Goal: Task Accomplishment & Management: Manage account settings

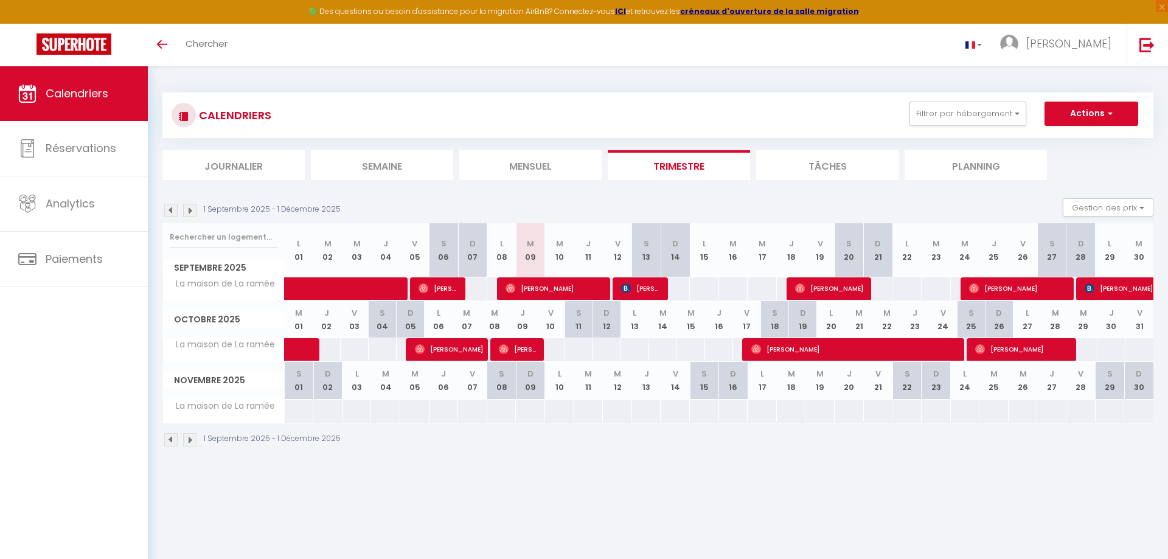
click at [627, 285] on img at bounding box center [626, 288] width 10 height 10
select select "OK"
select select "KO"
select select "0"
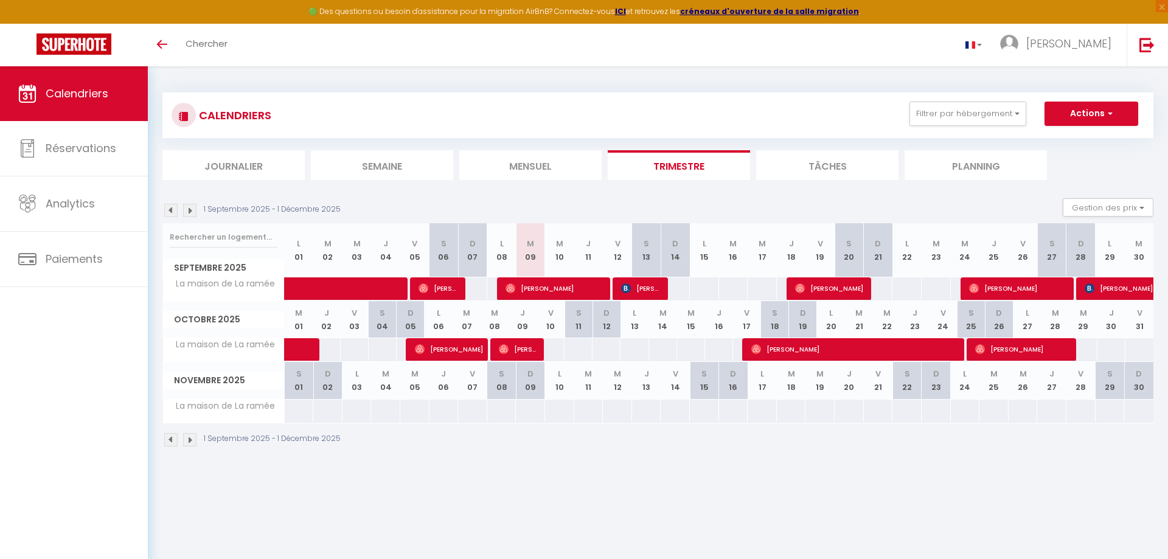
select select "1"
select select
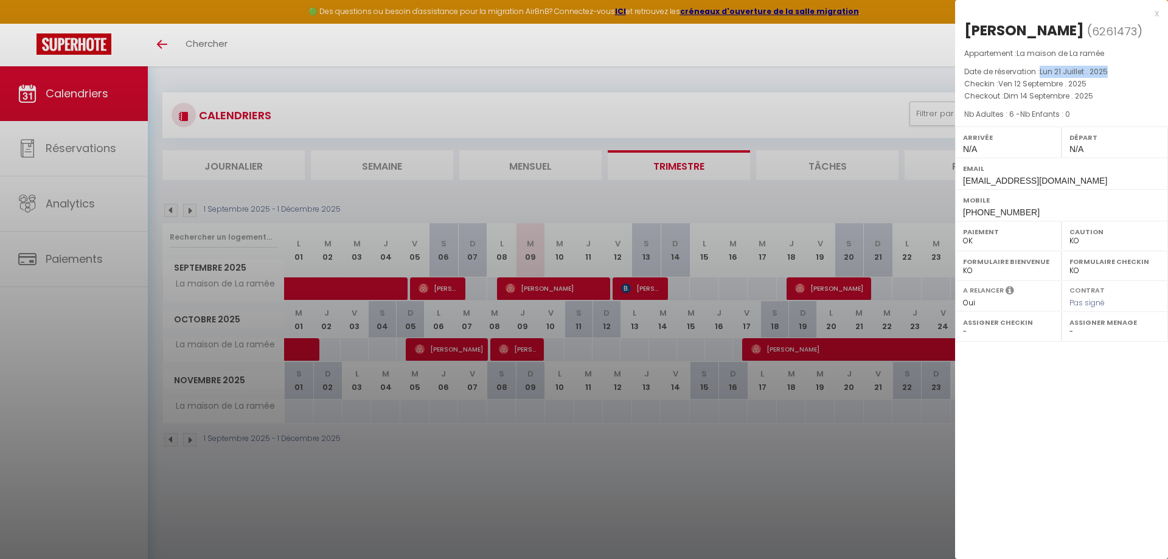
drag, startPoint x: 1041, startPoint y: 69, endPoint x: 1132, endPoint y: 65, distance: 91.3
click at [1132, 65] on div "Appartement : La maison de La ramée Date de réservation : Lun 21 Juillet . 2025…" at bounding box center [1061, 83] width 213 height 73
click at [1103, 73] on span "Lun 21 Juillet . 2025" at bounding box center [1073, 71] width 68 height 10
drag, startPoint x: 1042, startPoint y: 71, endPoint x: 1108, endPoint y: 68, distance: 66.4
click at [1107, 68] on span "Lun 21 Juillet . 2025" at bounding box center [1073, 71] width 68 height 10
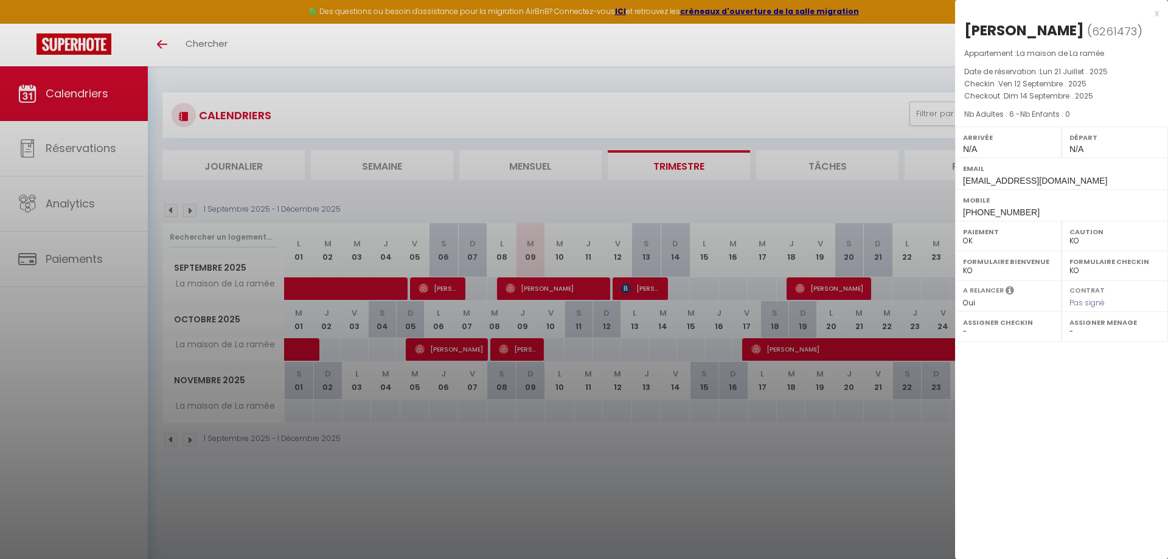
click at [170, 206] on div at bounding box center [584, 279] width 1168 height 559
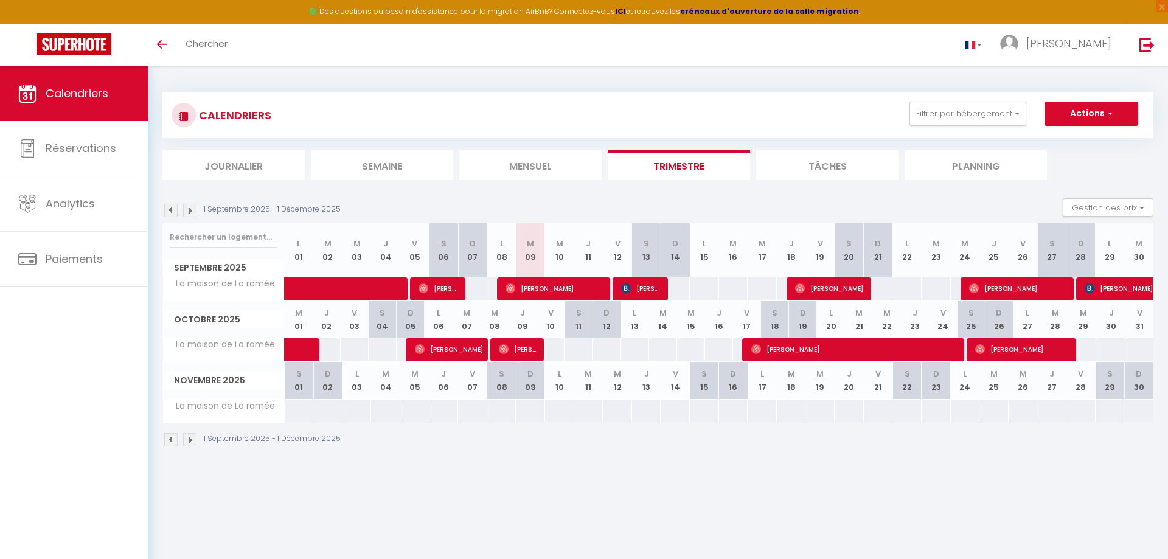
click at [171, 209] on img at bounding box center [170, 210] width 13 height 13
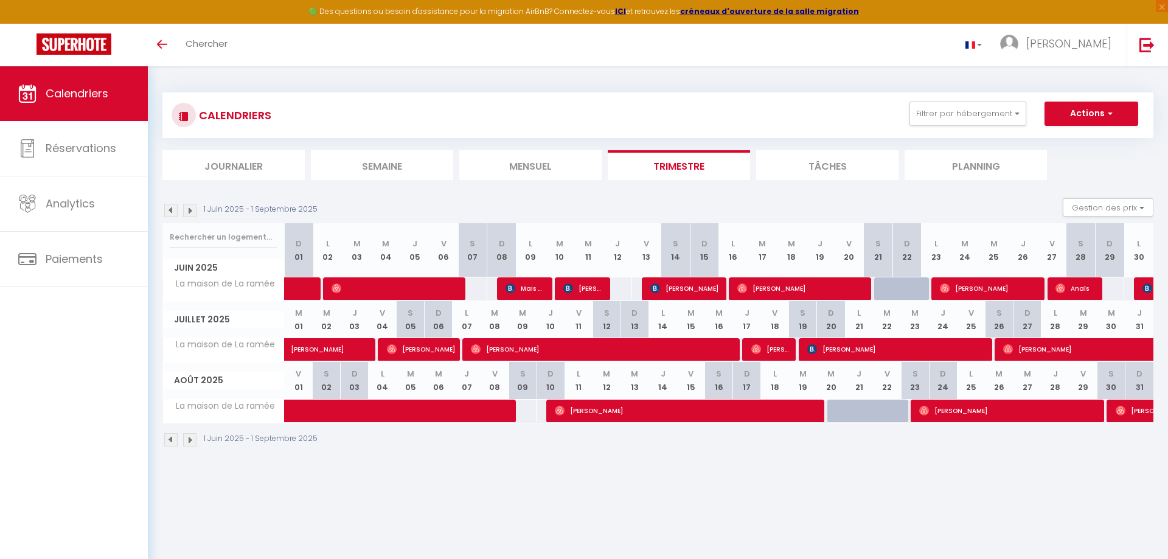
click at [194, 211] on img at bounding box center [189, 210] width 13 height 13
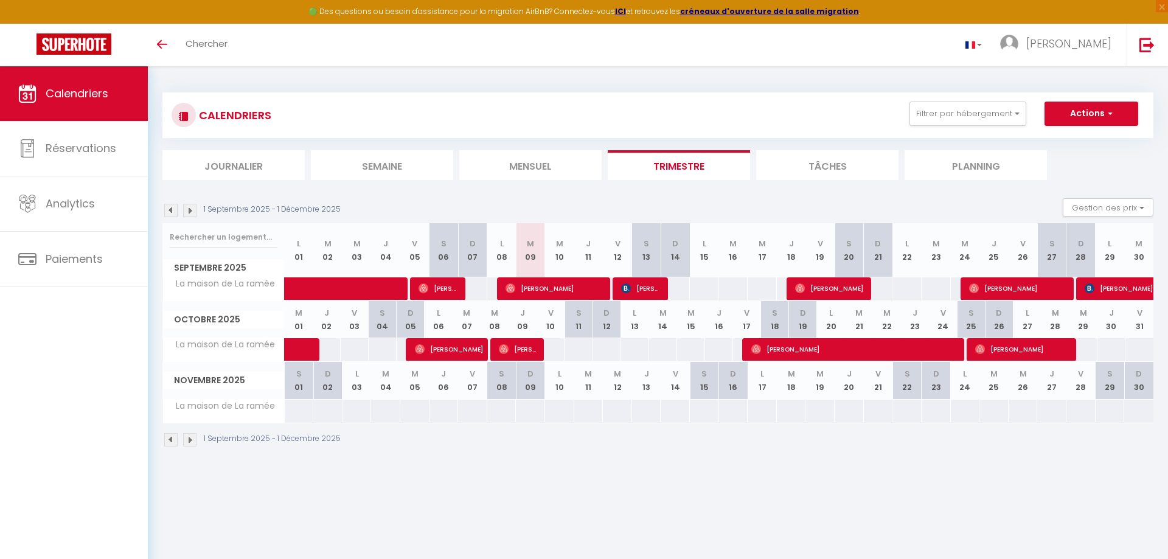
click at [167, 218] on div "1 Septembre 2025 - 1 Décembre 2025 Gestion des prix Nb Nuits minimum Règles Dis…" at bounding box center [657, 210] width 991 height 25
click at [166, 212] on img at bounding box center [170, 210] width 13 height 13
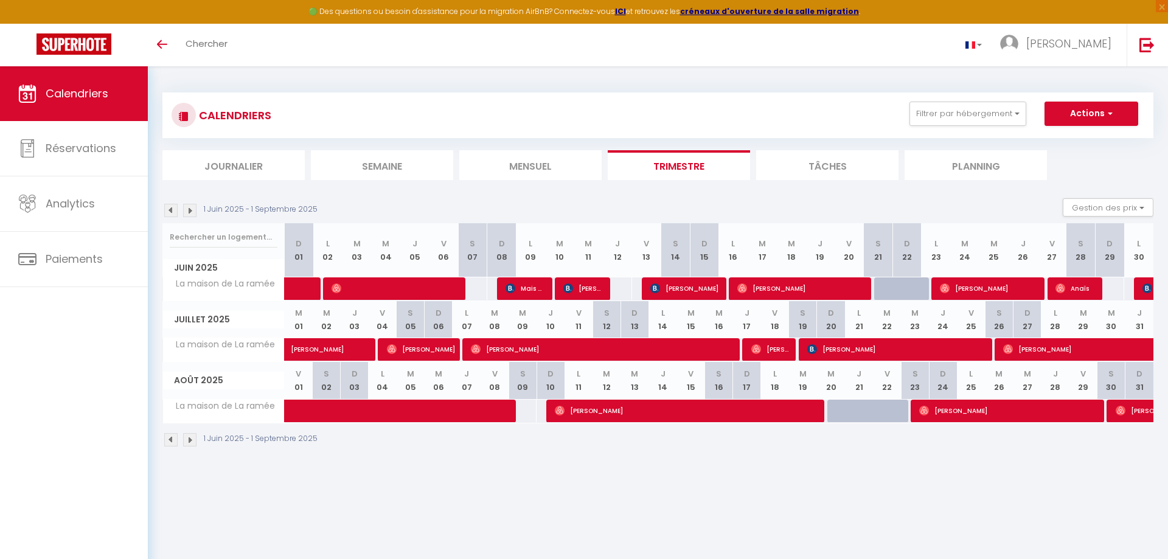
click at [192, 207] on img at bounding box center [189, 210] width 13 height 13
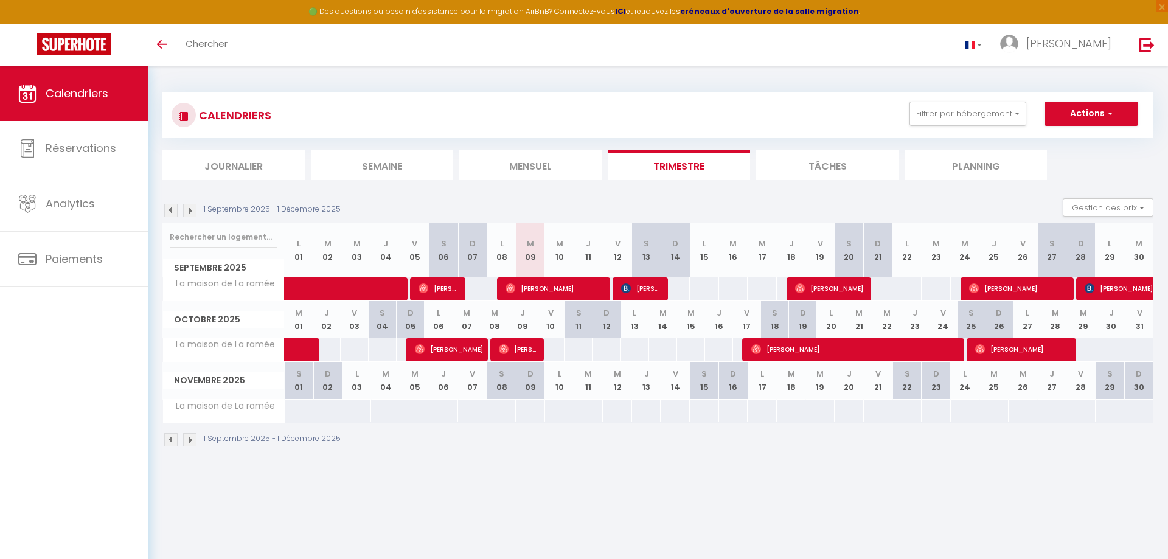
click at [170, 209] on img at bounding box center [170, 210] width 13 height 13
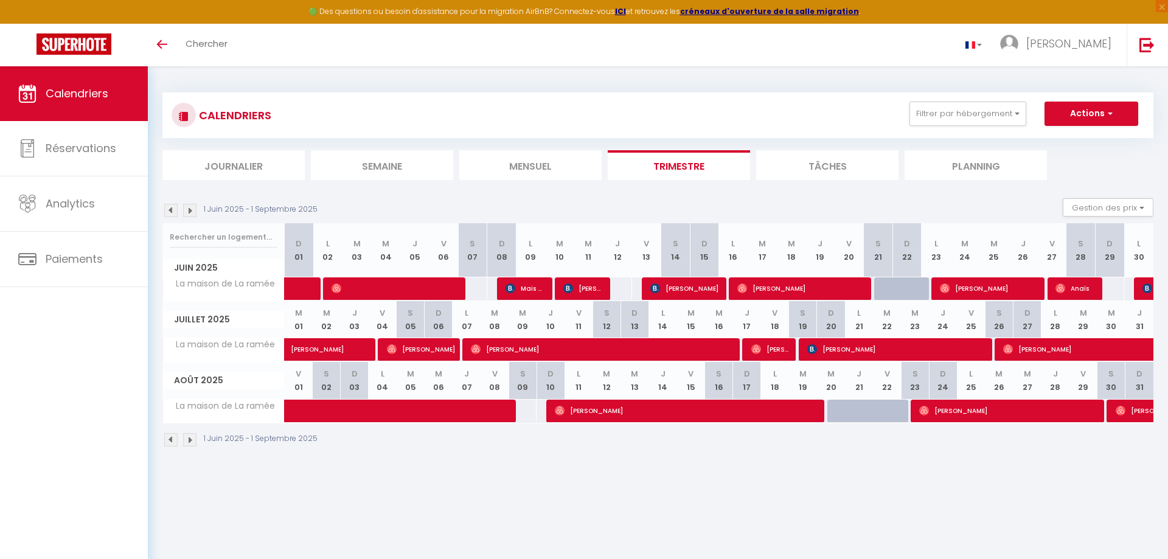
click at [186, 214] on img at bounding box center [189, 210] width 13 height 13
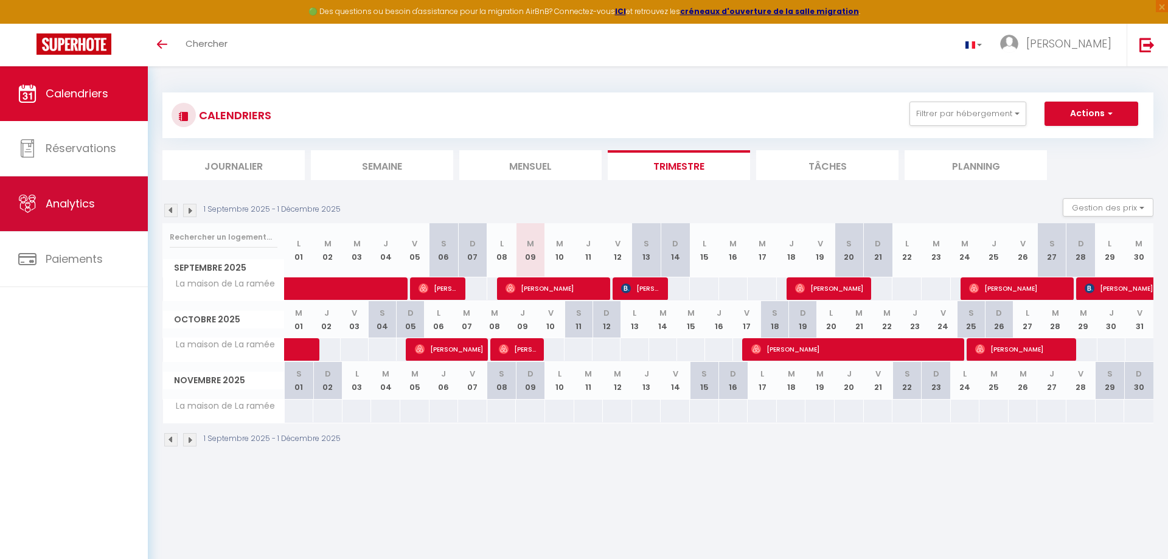
click at [52, 183] on link "Analytics" at bounding box center [74, 203] width 148 height 55
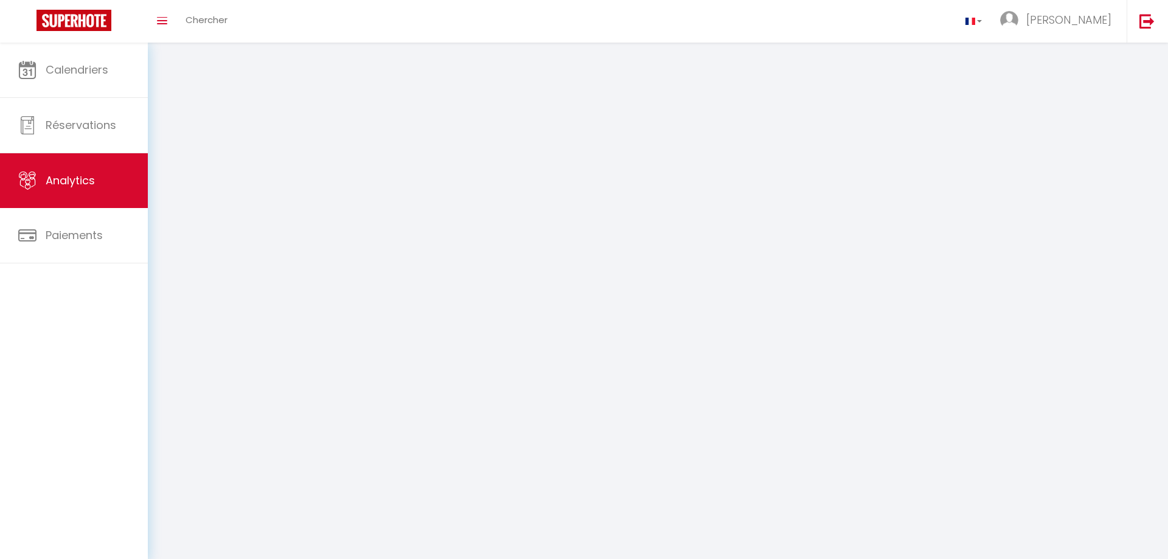
select select "2025"
select select "9"
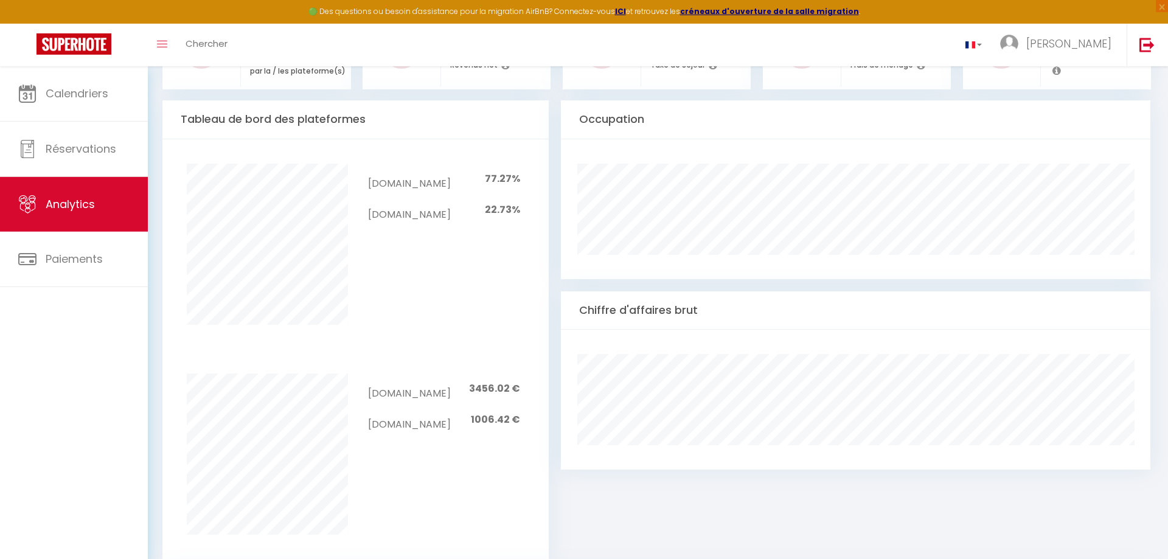
scroll to position [496, 0]
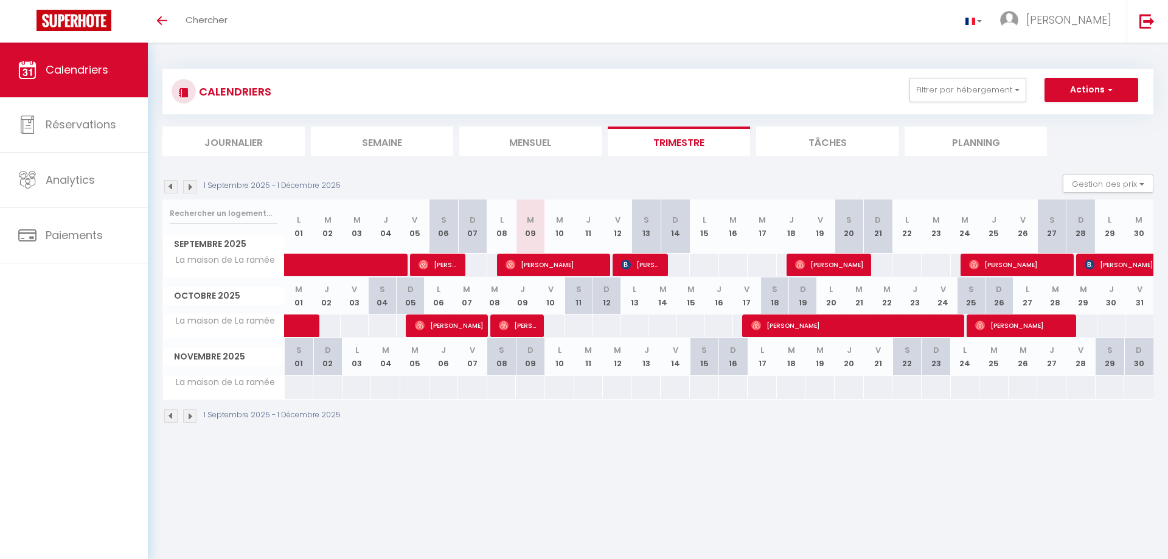
select select
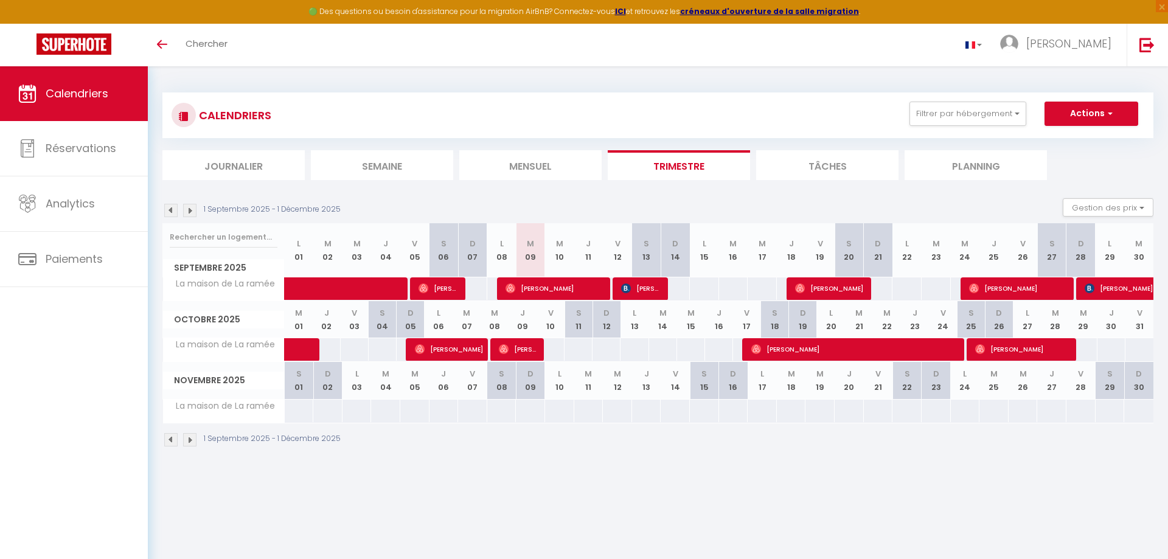
select select
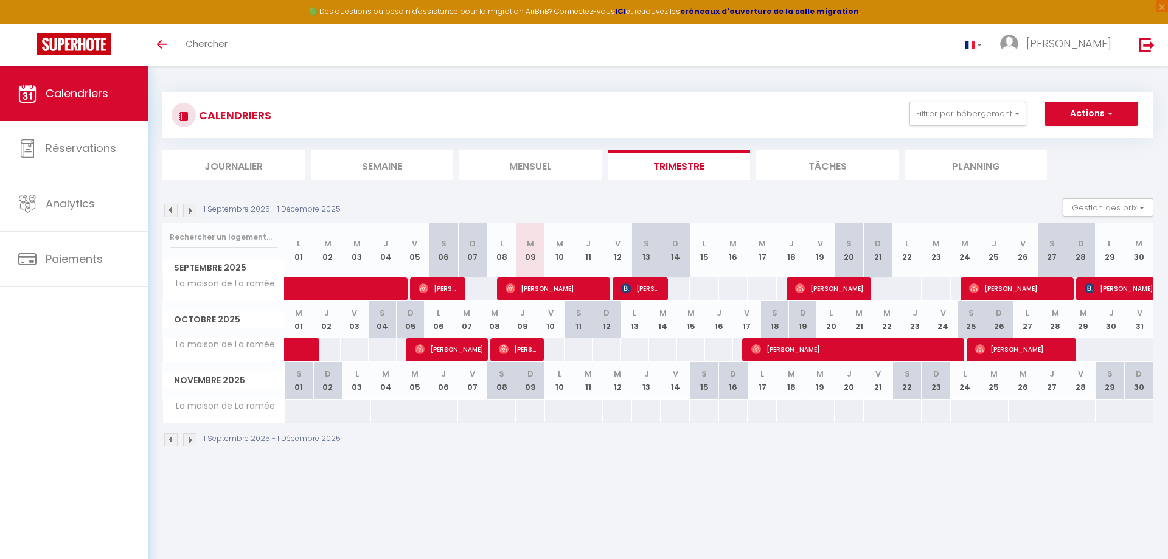
select select
click at [443, 290] on span "[PERSON_NAME]" at bounding box center [437, 288] width 39 height 23
select select "OK"
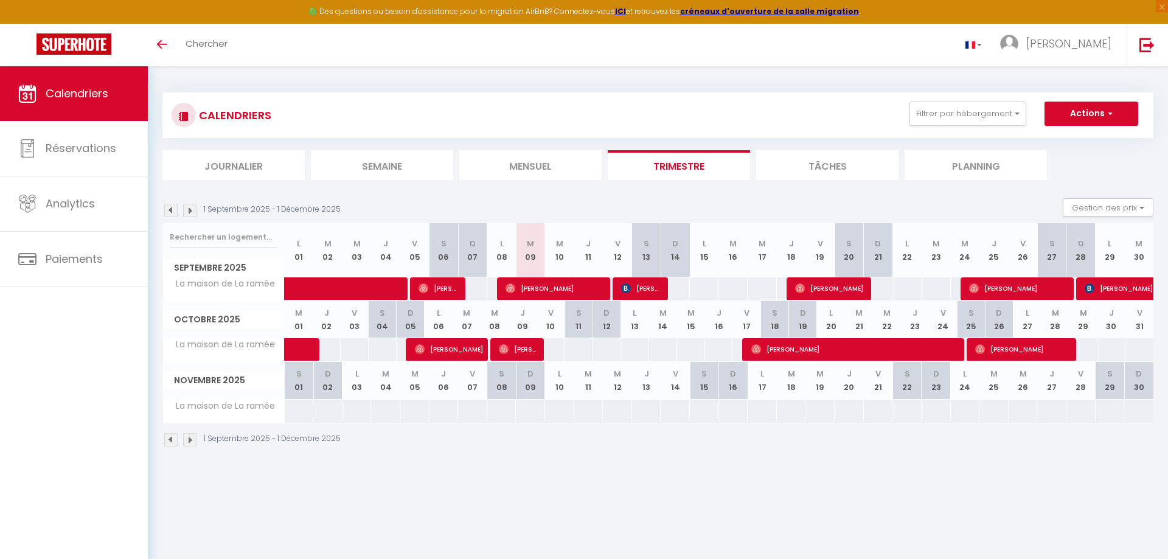
select select "0"
select select "1"
select select
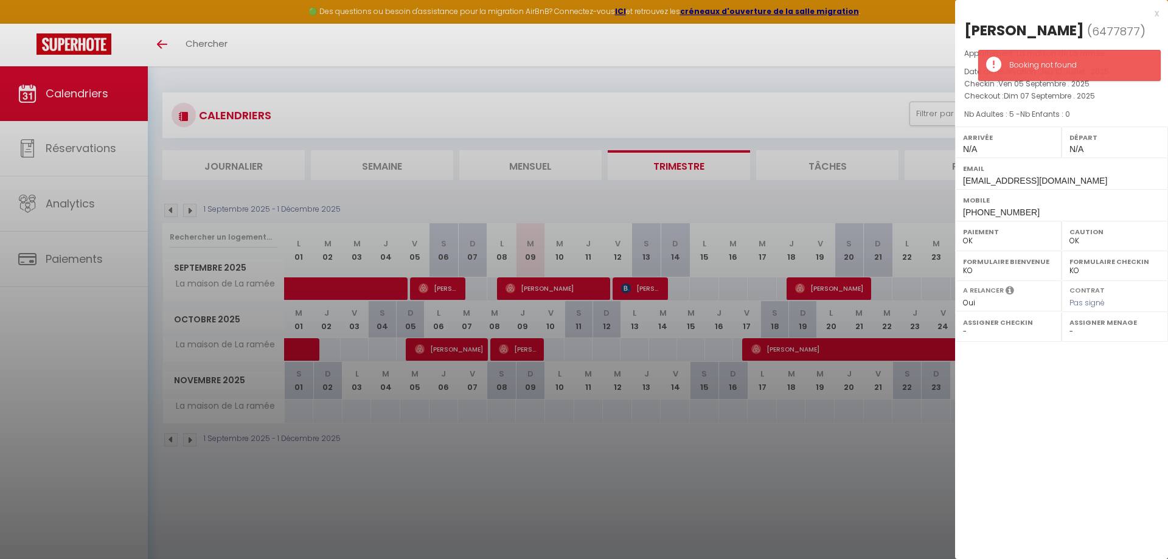
click at [810, 457] on div at bounding box center [584, 279] width 1168 height 559
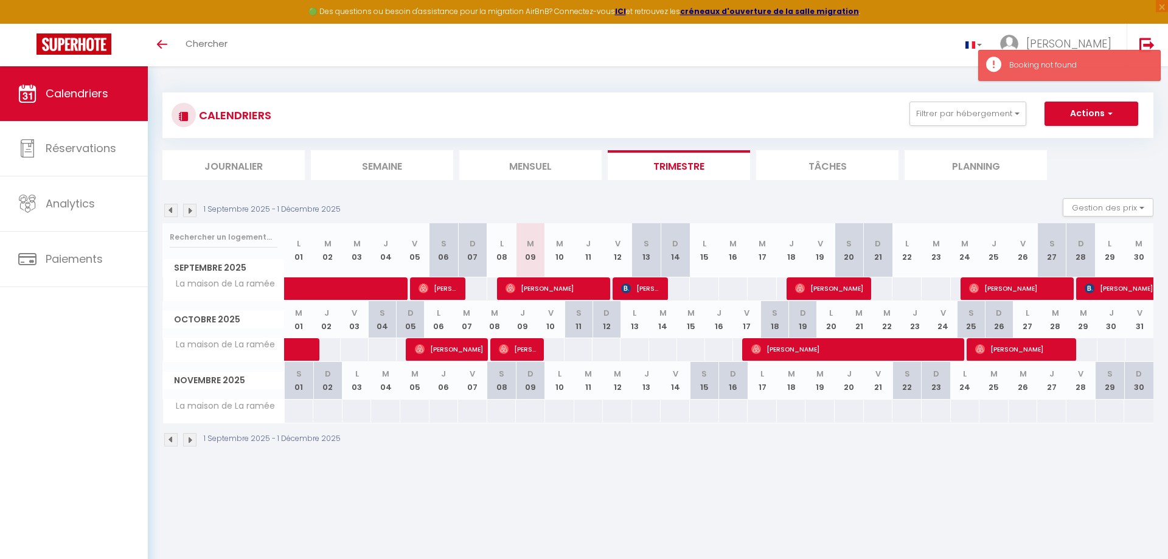
click at [438, 282] on span "[PERSON_NAME]" at bounding box center [437, 288] width 39 height 23
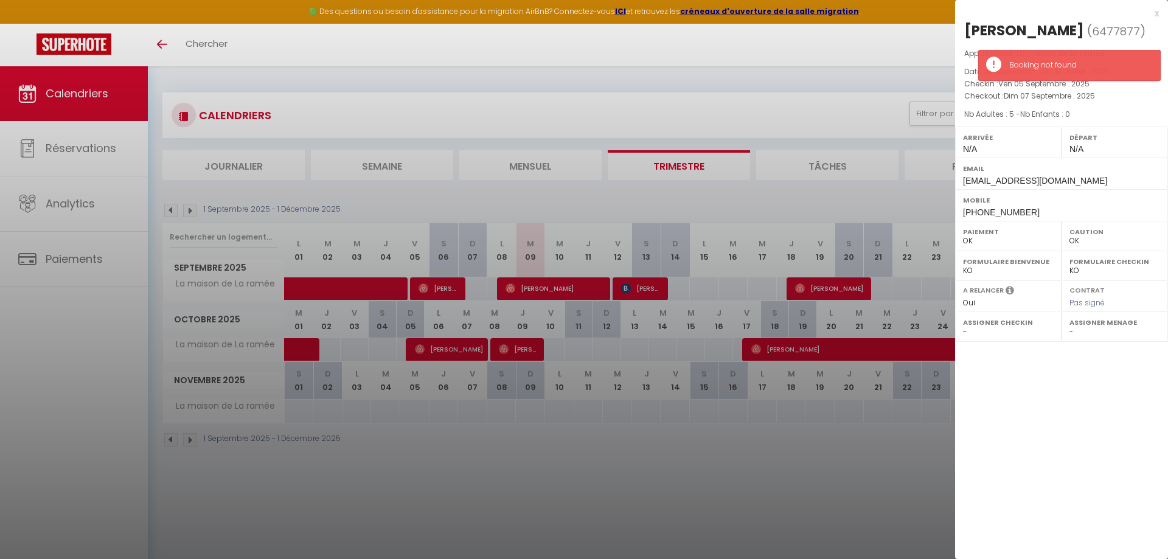
click at [1154, 14] on div "x" at bounding box center [1057, 13] width 204 height 15
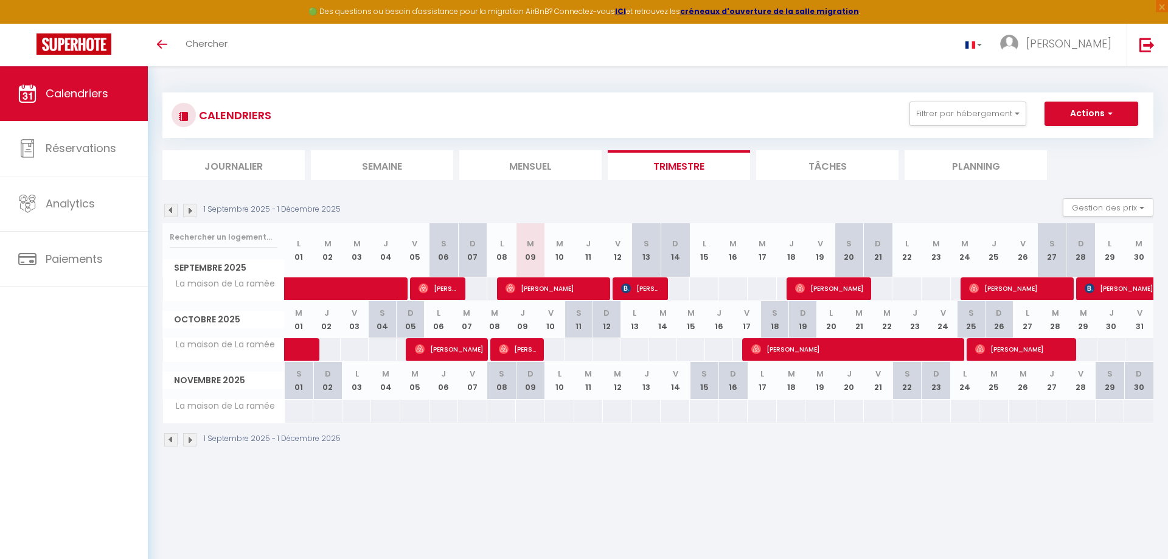
click at [427, 289] on img at bounding box center [423, 288] width 10 height 10
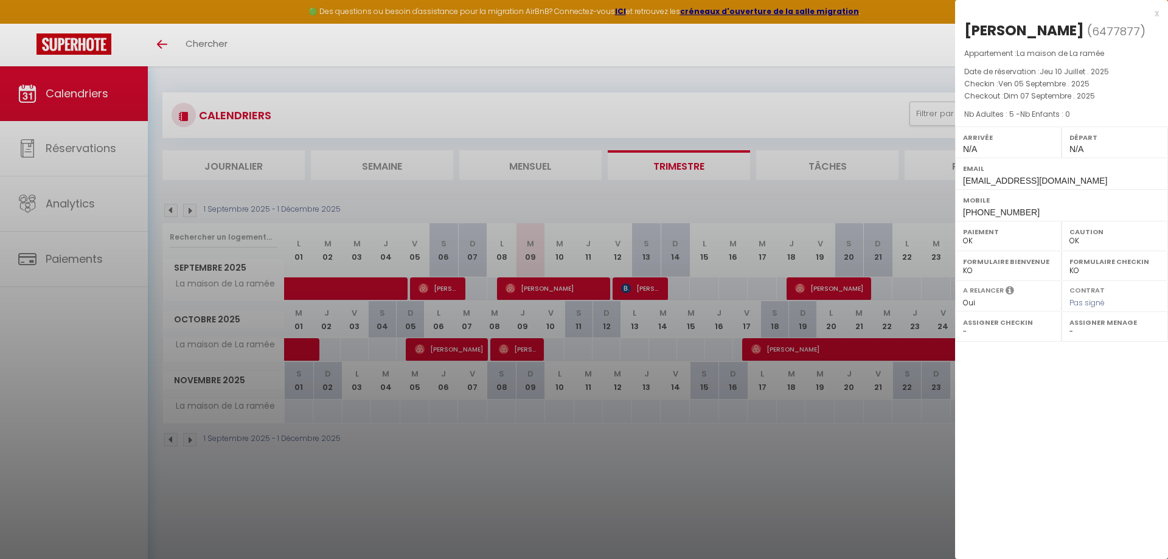
click at [687, 508] on div at bounding box center [584, 279] width 1168 height 559
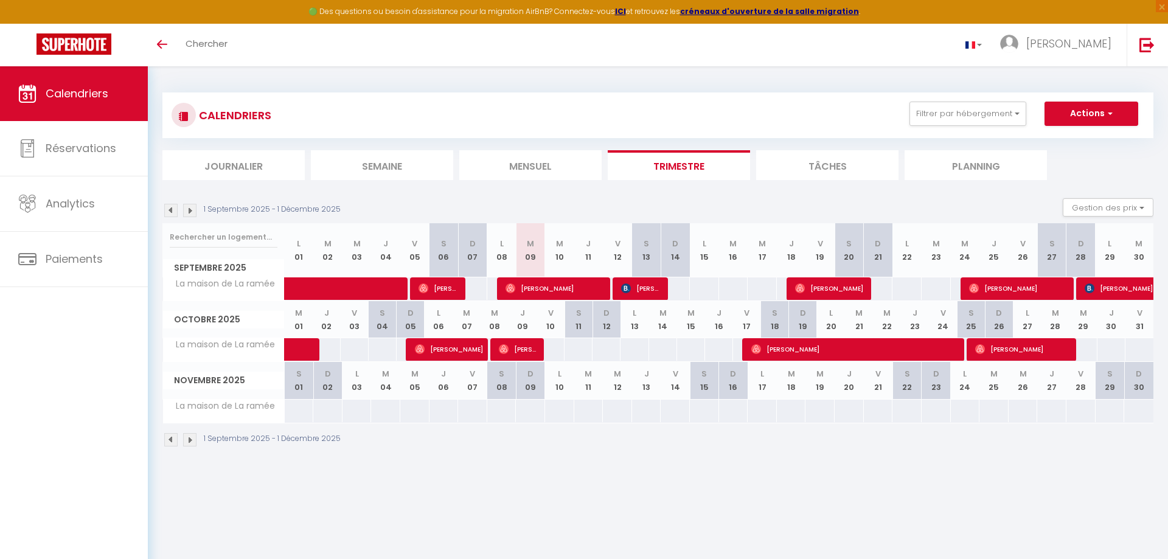
click at [533, 353] on span "[PERSON_NAME]" at bounding box center [518, 349] width 39 height 23
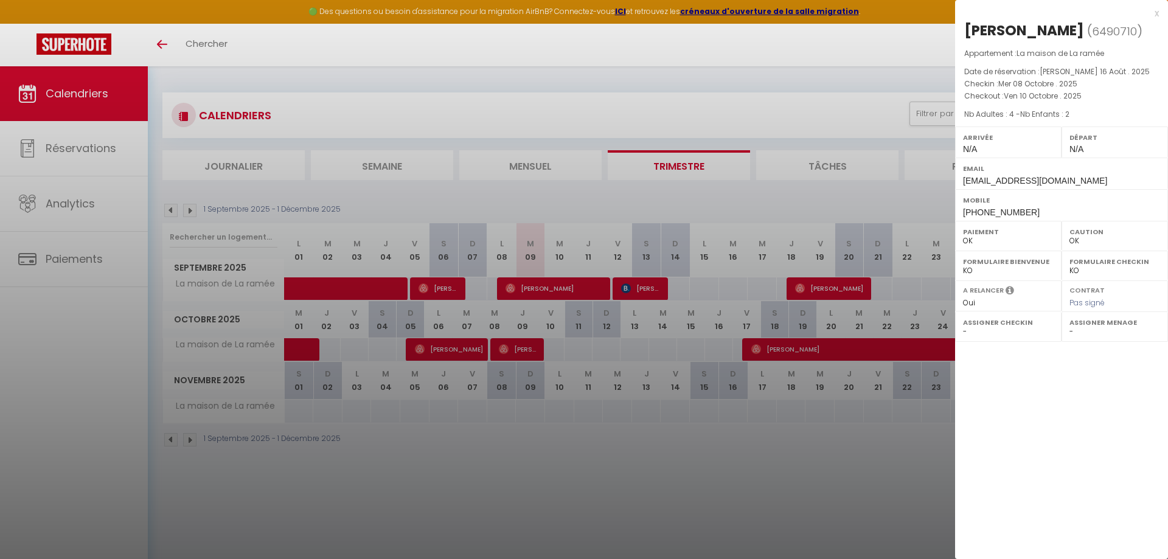
click at [494, 455] on div at bounding box center [584, 279] width 1168 height 559
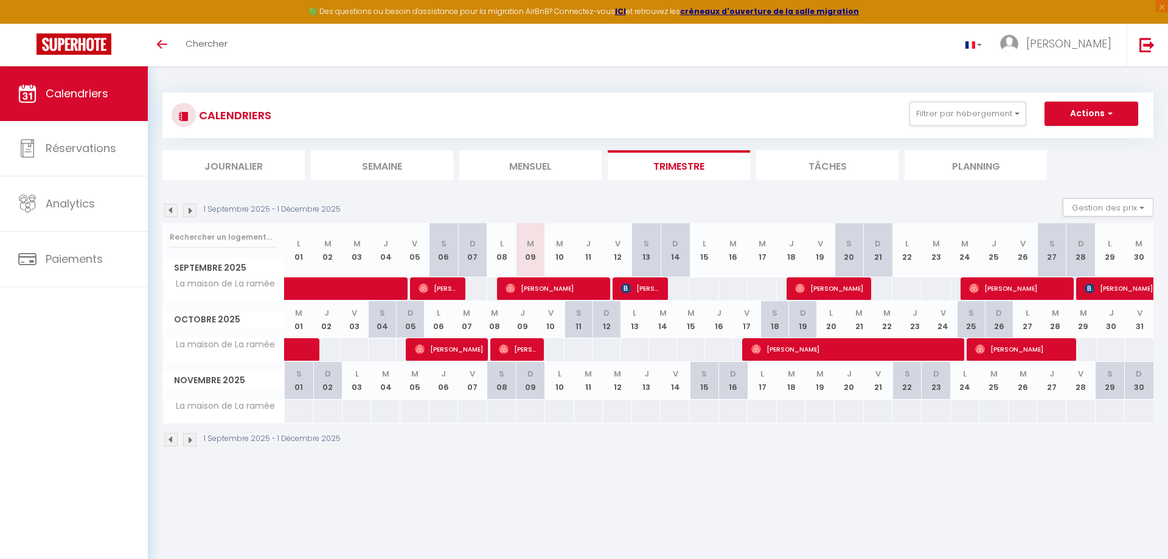
click at [634, 282] on span "[PERSON_NAME]" at bounding box center [640, 288] width 39 height 23
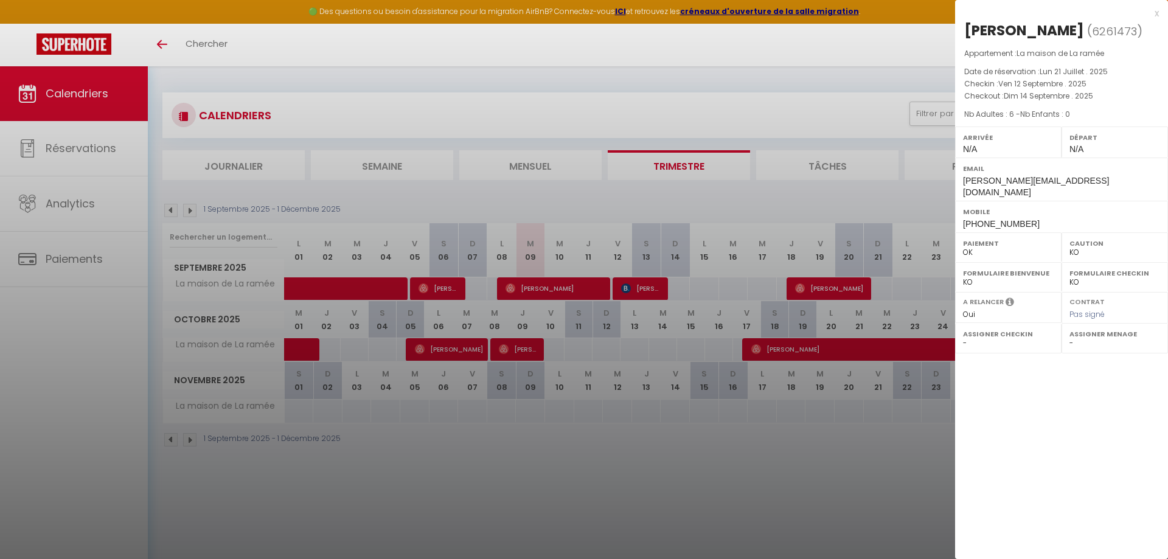
click at [609, 431] on div at bounding box center [584, 279] width 1168 height 559
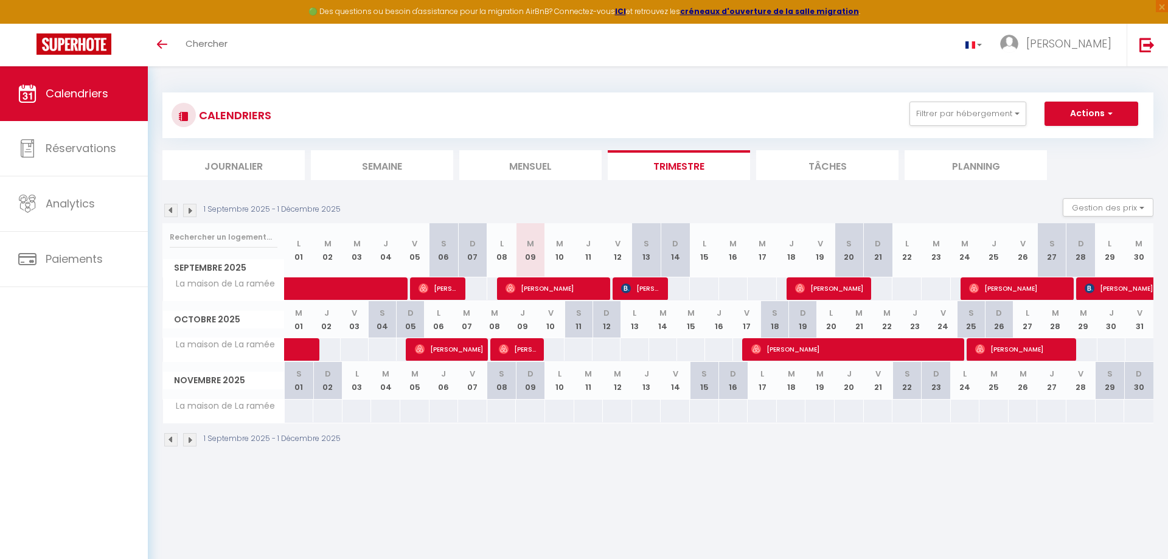
click at [567, 288] on span "[PERSON_NAME]" at bounding box center [553, 288] width 97 height 23
select select "OK"
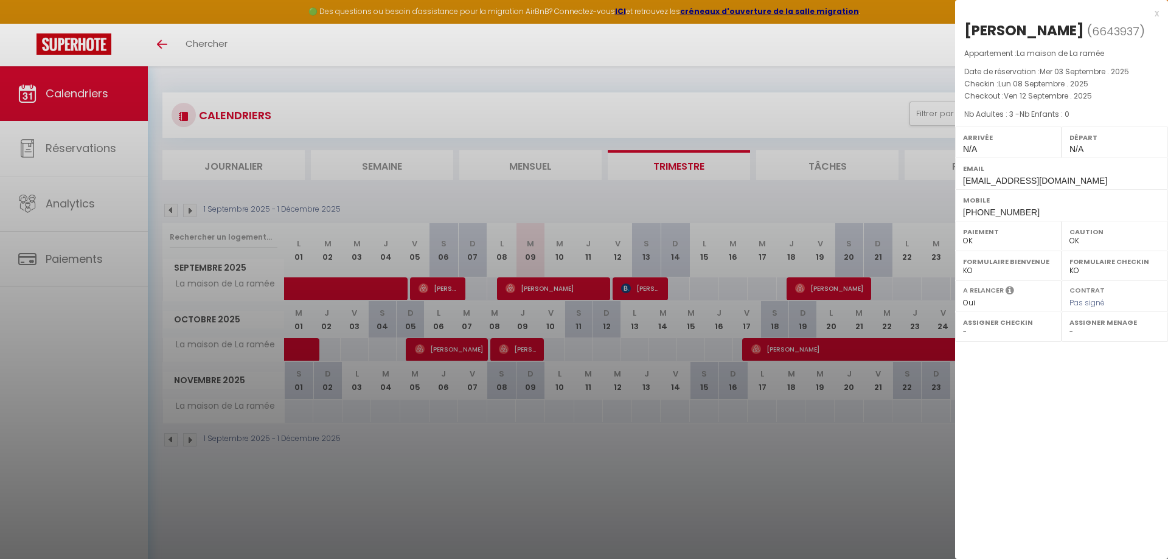
click at [503, 478] on div at bounding box center [584, 279] width 1168 height 559
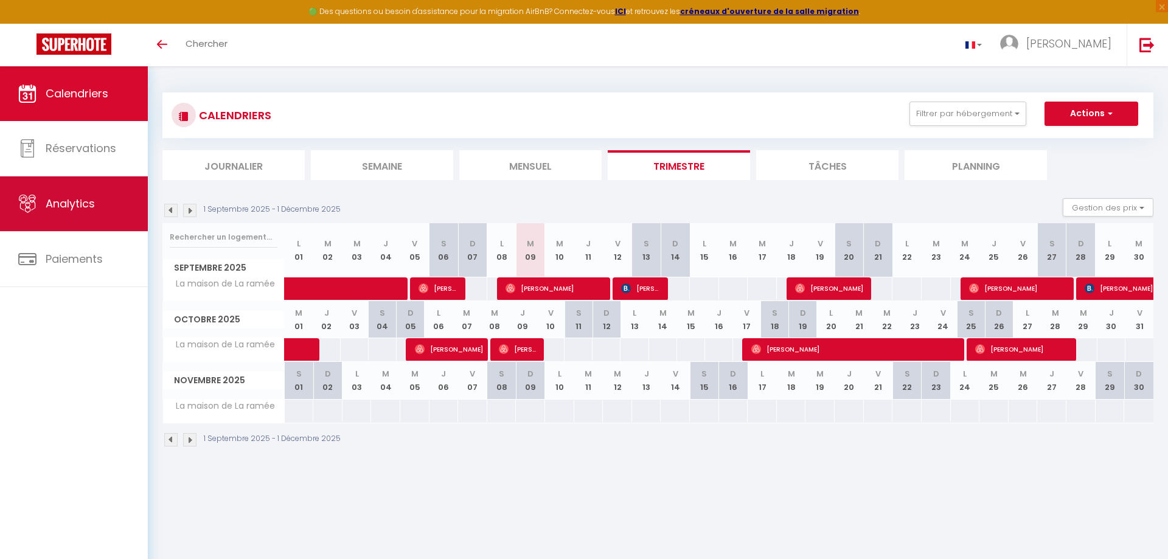
click at [100, 203] on link "Analytics" at bounding box center [74, 203] width 148 height 55
select select "2025"
select select "9"
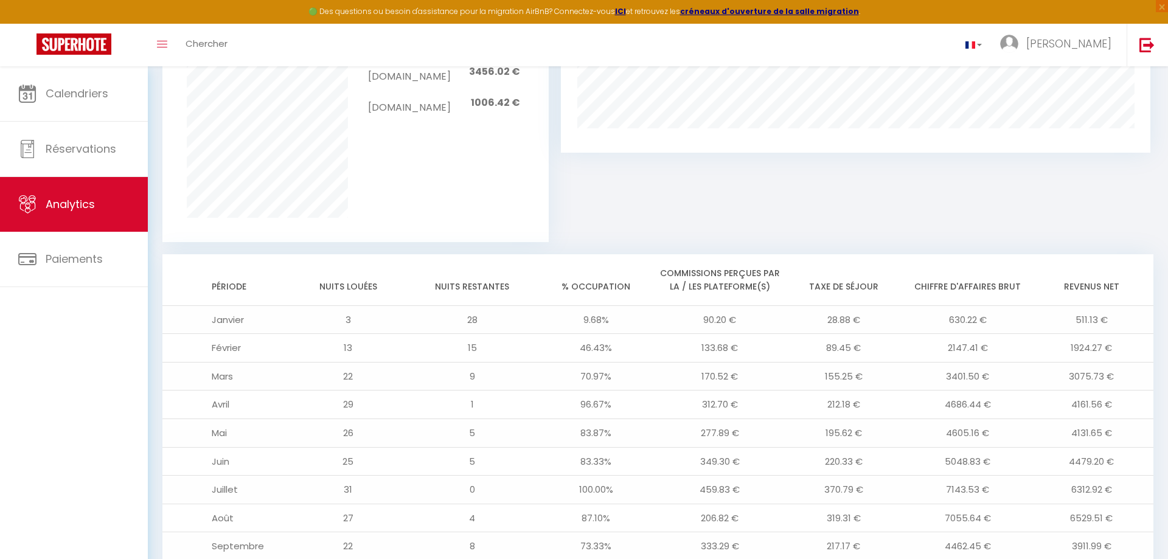
scroll to position [951, 0]
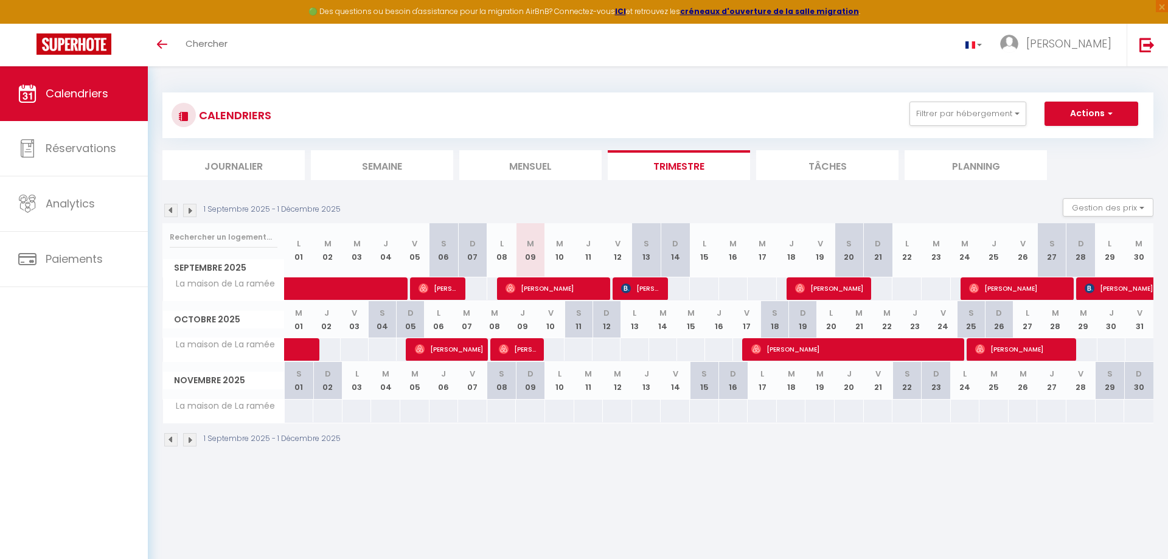
click at [451, 282] on span "[PERSON_NAME]" at bounding box center [437, 288] width 39 height 23
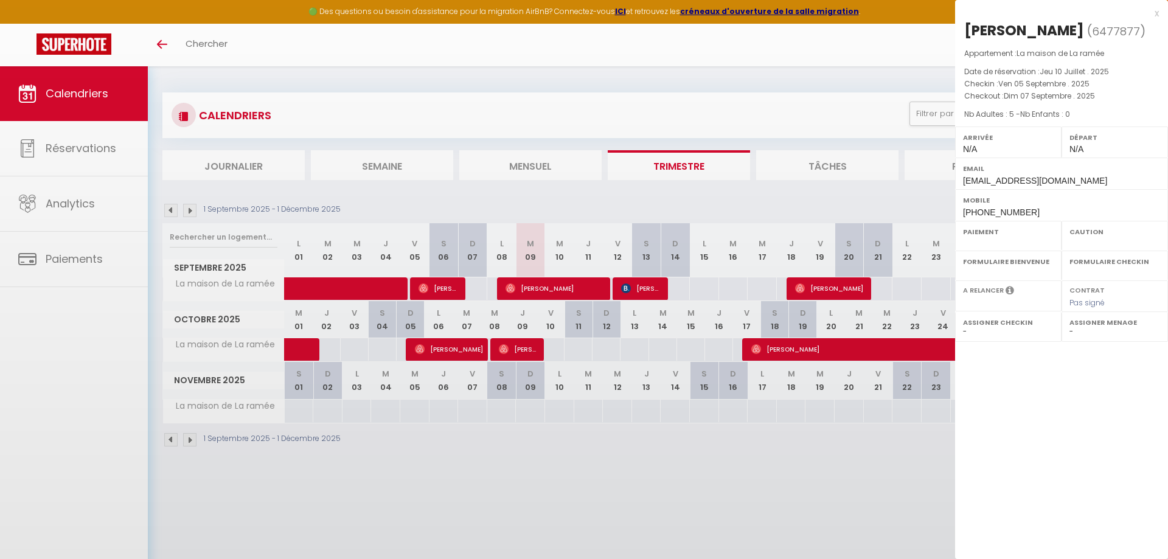
select select "OK"
select select "0"
select select "1"
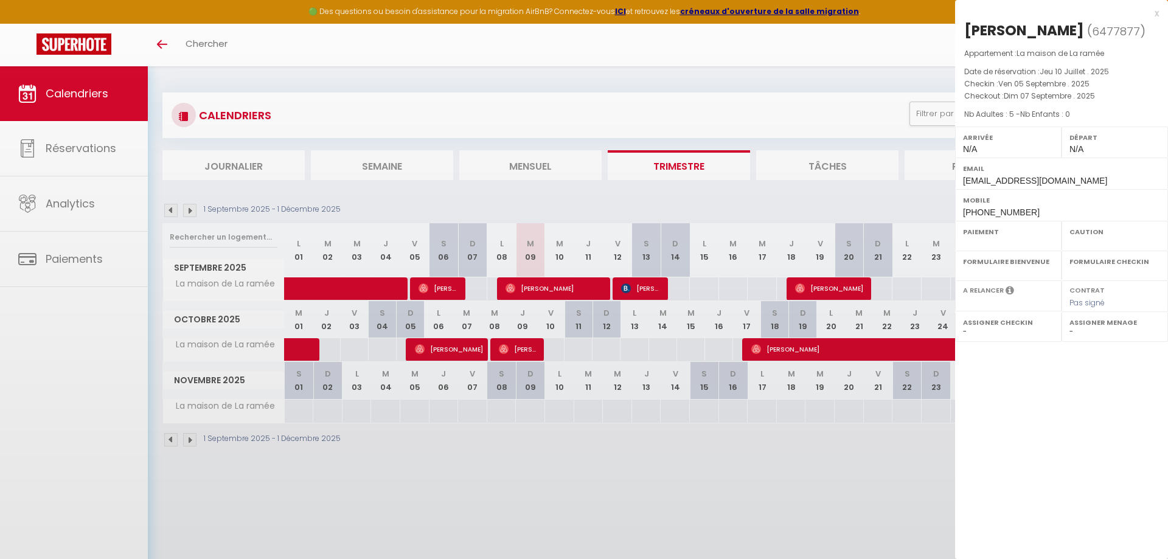
select select
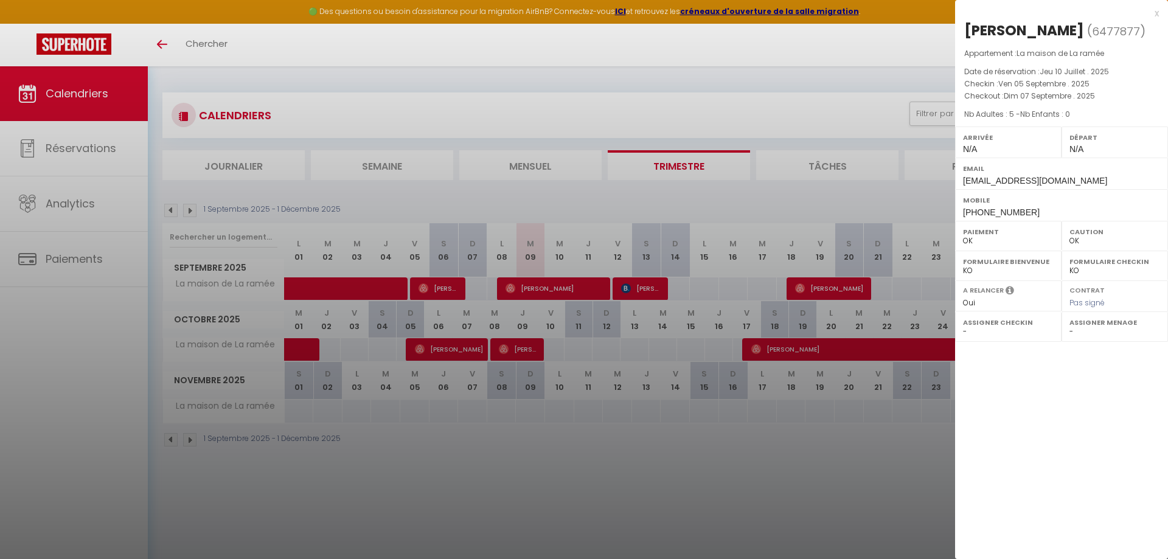
click at [622, 480] on div at bounding box center [584, 279] width 1168 height 559
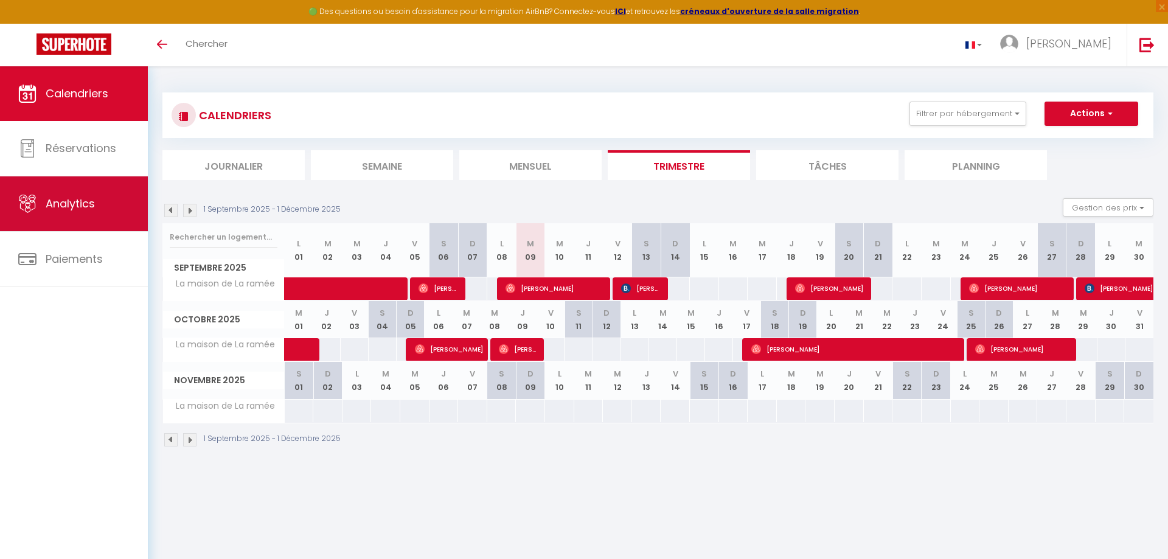
click at [60, 211] on span "Analytics" at bounding box center [70, 203] width 49 height 15
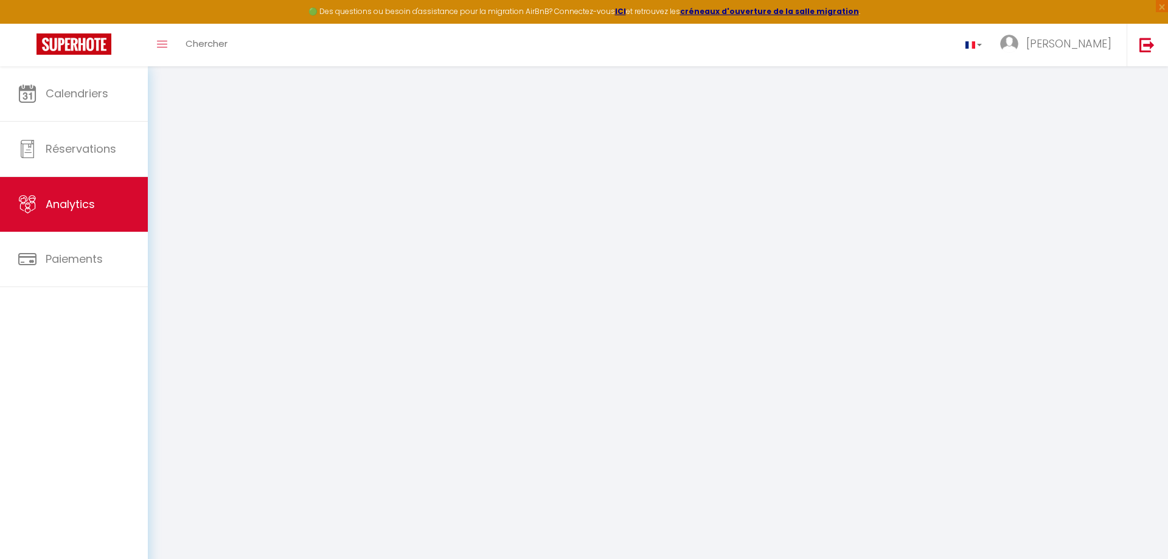
select select "2025"
select select "9"
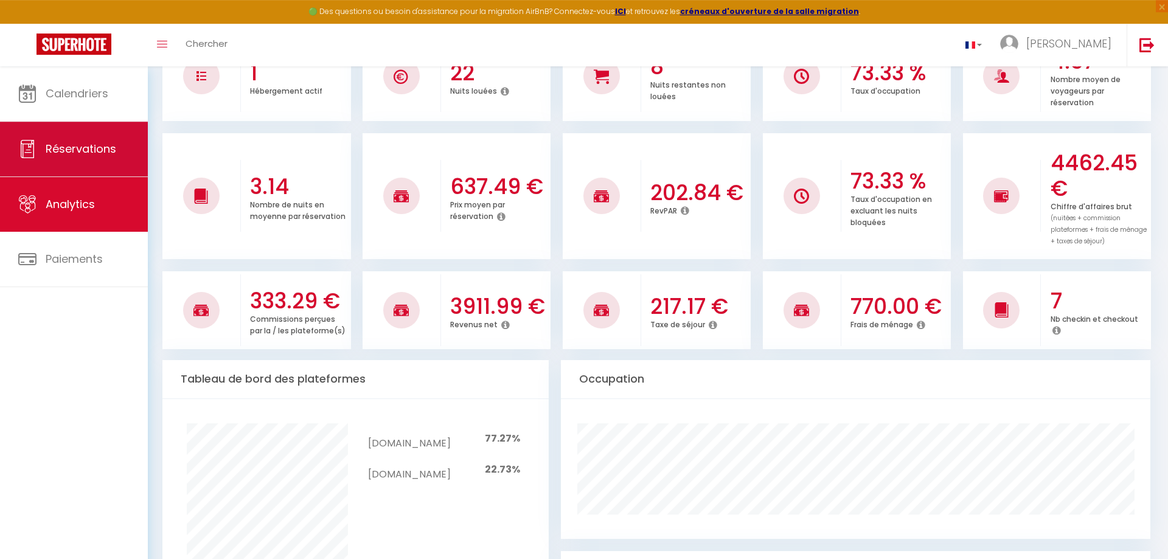
scroll to position [207, 0]
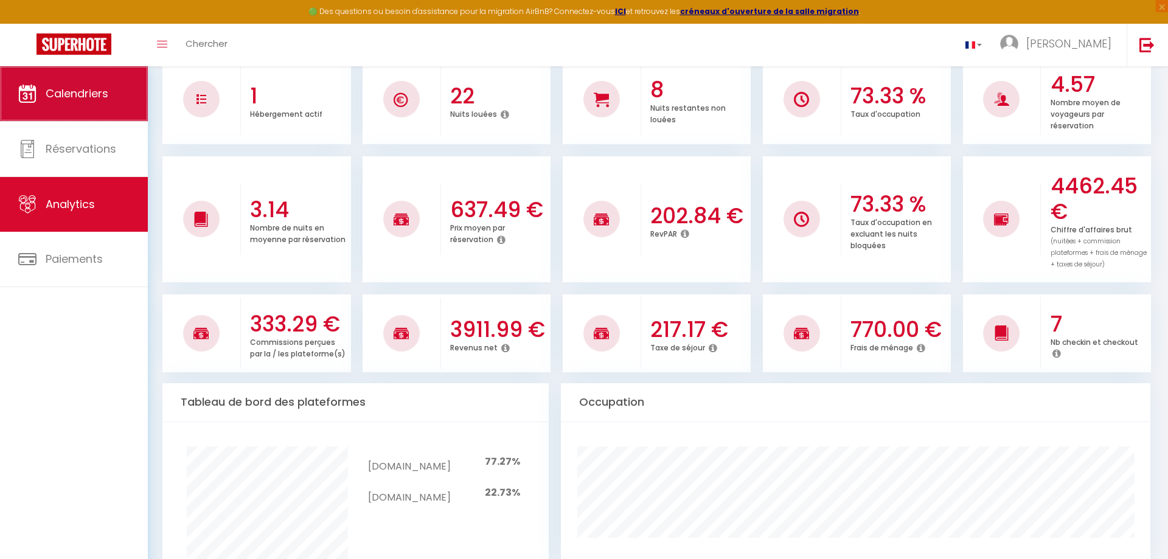
click at [69, 101] on span "Calendriers" at bounding box center [77, 93] width 63 height 15
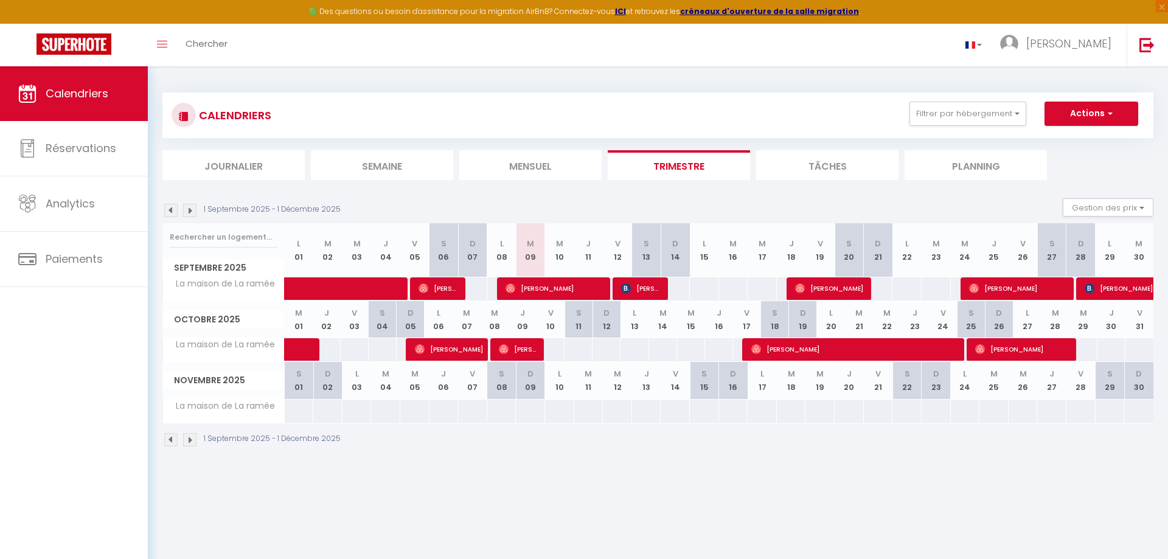
click at [573, 282] on span "[PERSON_NAME]" at bounding box center [553, 288] width 97 height 23
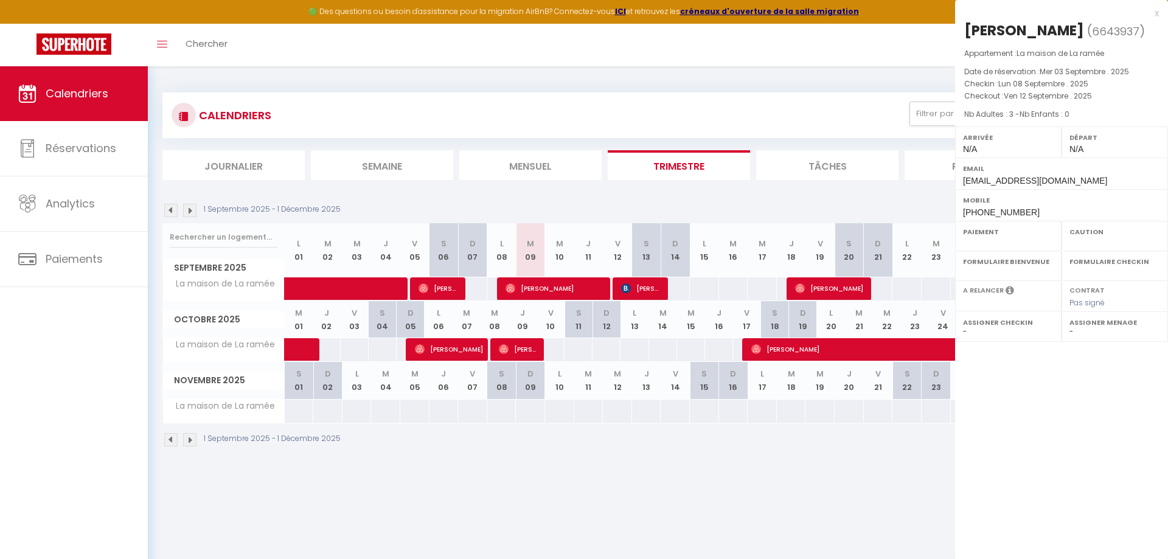
select select "OK"
select select "0"
select select "1"
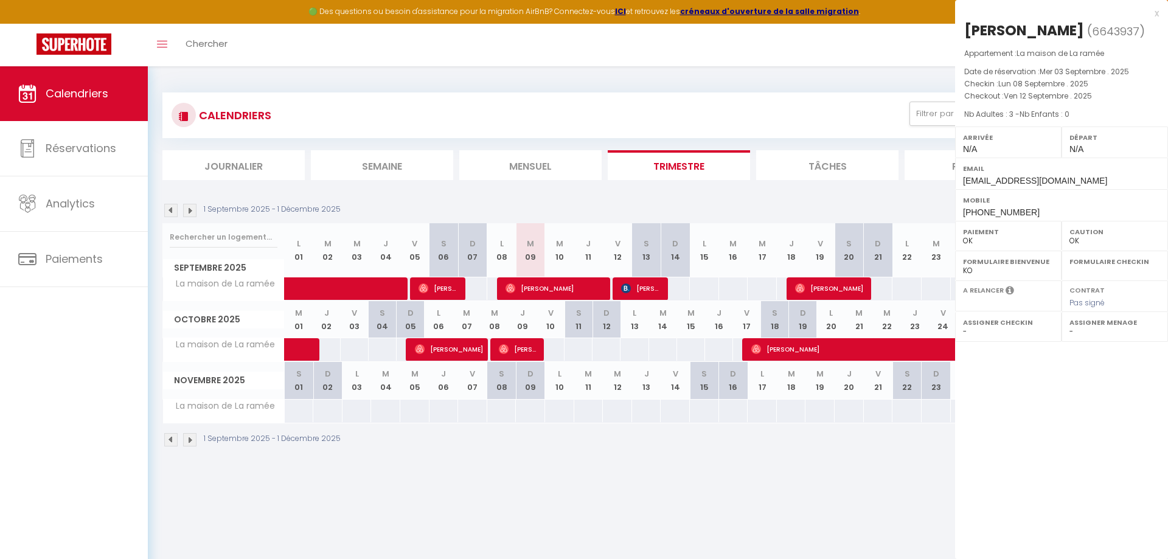
select select
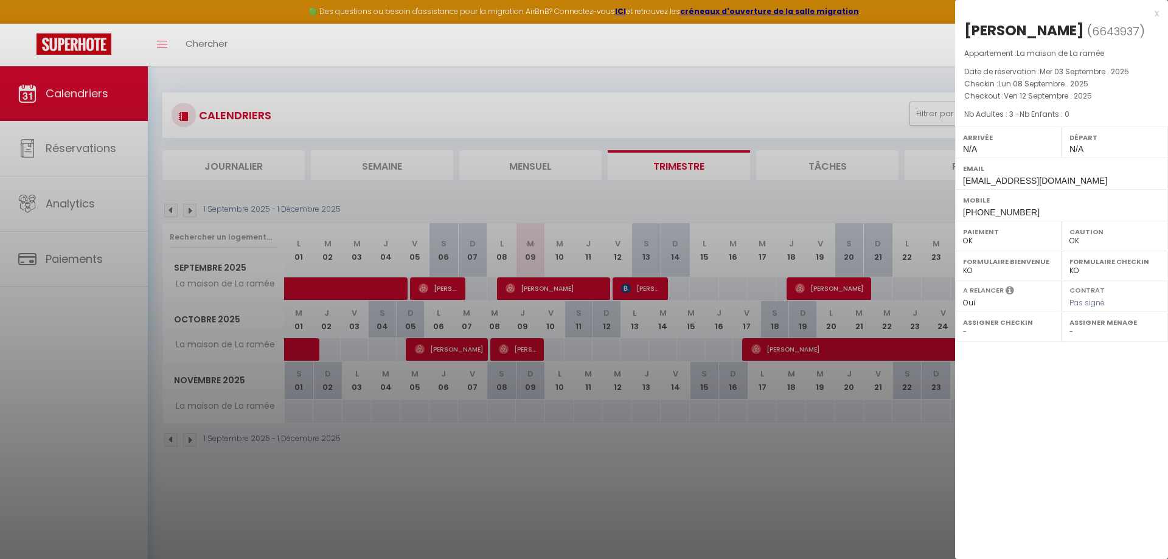
click at [643, 460] on div at bounding box center [584, 279] width 1168 height 559
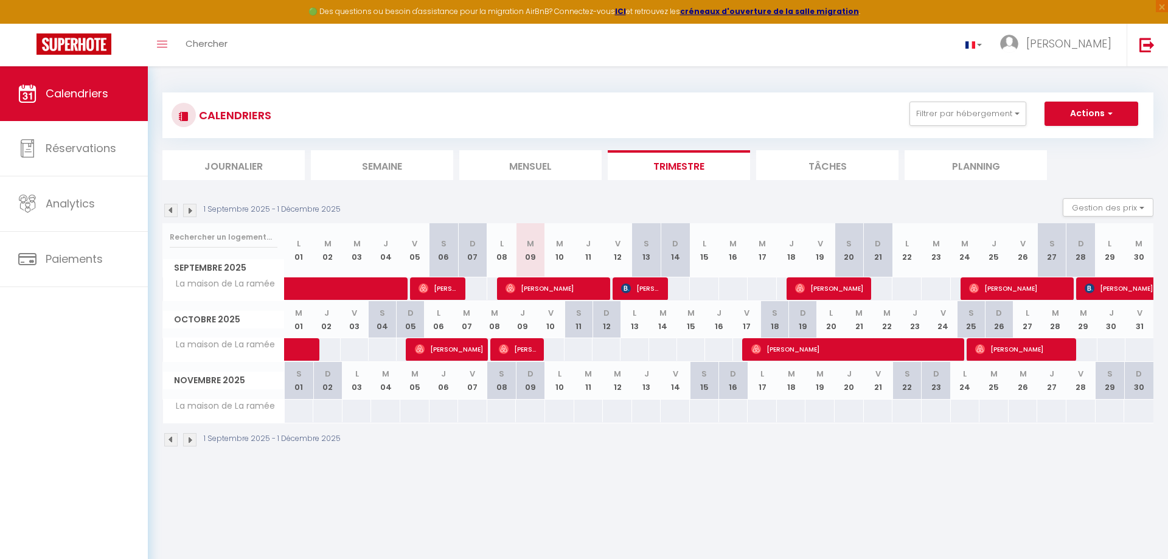
click at [532, 294] on span "[PERSON_NAME]" at bounding box center [553, 288] width 97 height 23
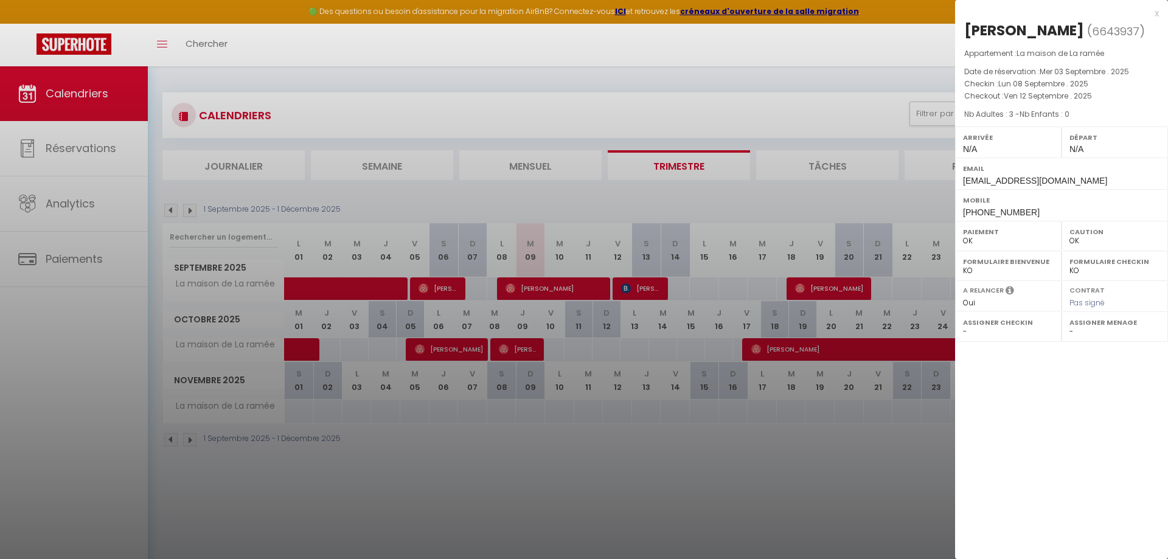
click at [545, 290] on div at bounding box center [584, 279] width 1168 height 559
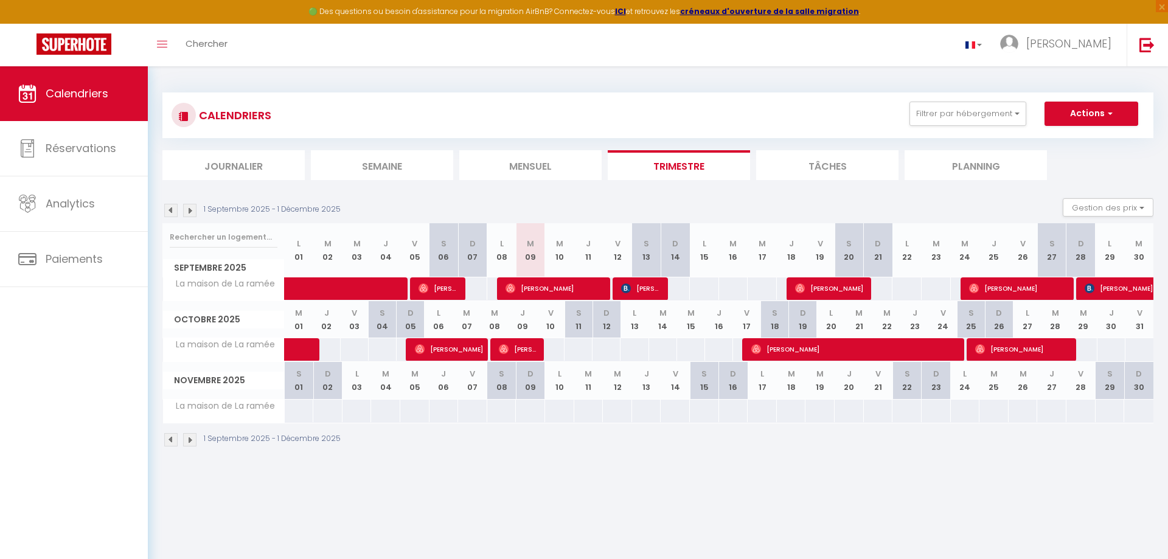
click at [584, 294] on span "[PERSON_NAME]" at bounding box center [553, 288] width 97 height 23
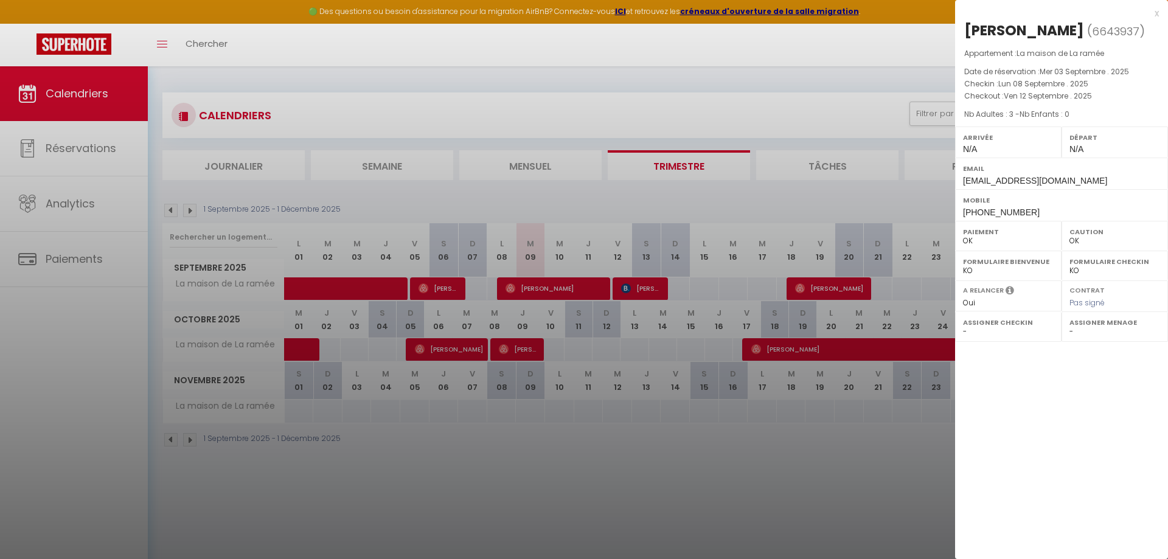
click at [639, 298] on div at bounding box center [584, 279] width 1168 height 559
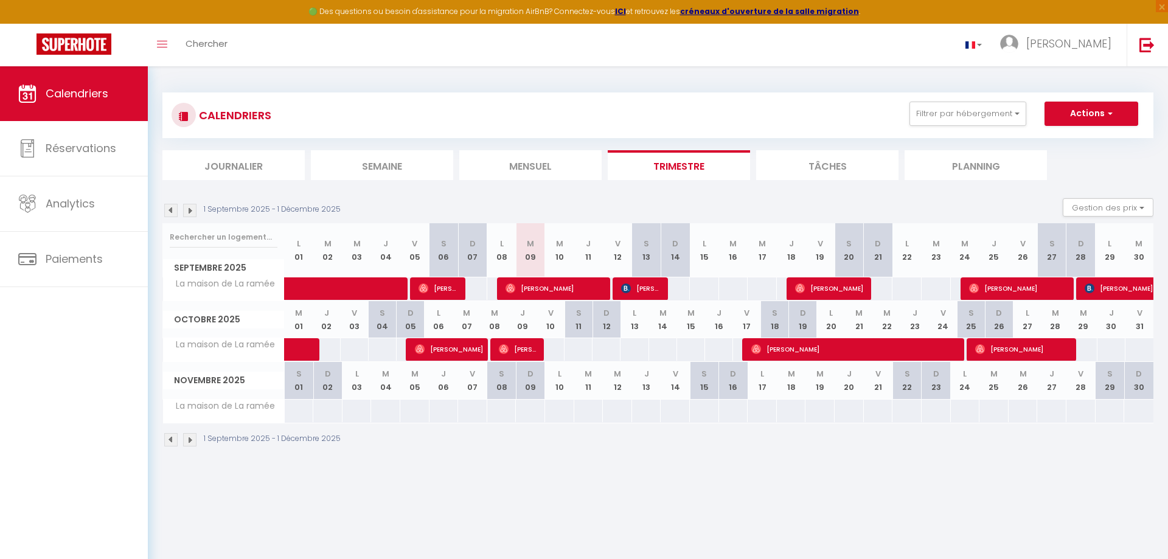
click at [819, 289] on span "[PERSON_NAME]" at bounding box center [829, 288] width 68 height 23
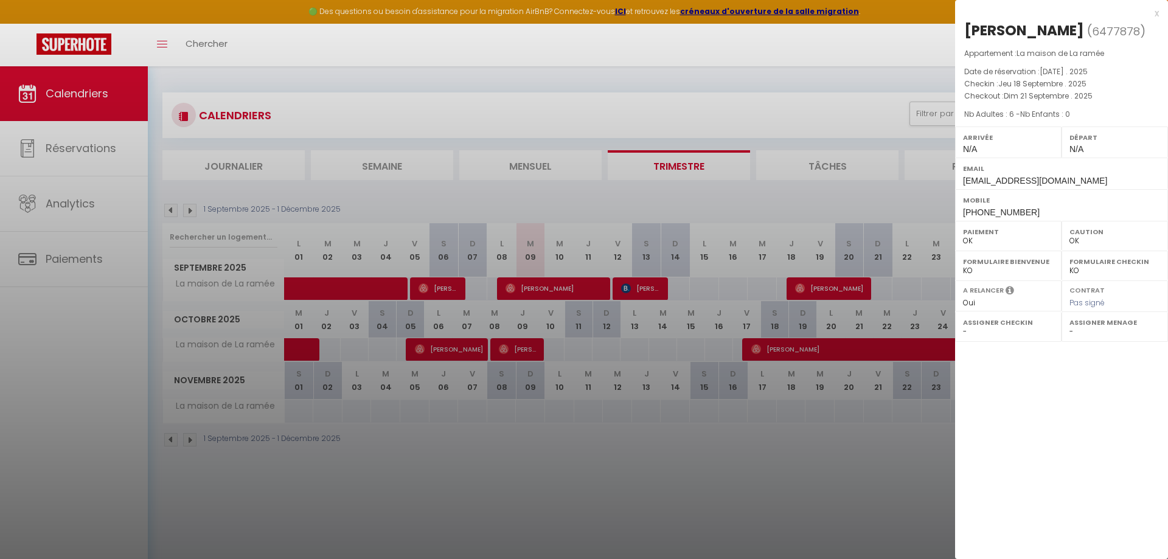
click at [583, 283] on div at bounding box center [584, 279] width 1168 height 559
